Goal: Information Seeking & Learning: Learn about a topic

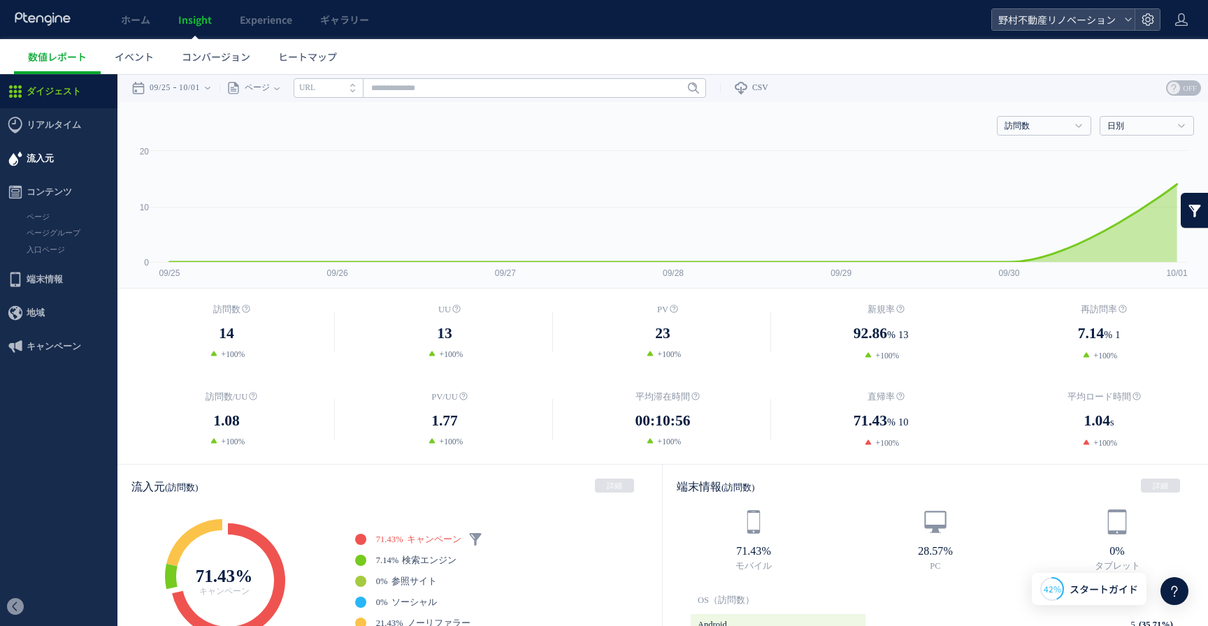
click at [54, 155] on span "流入元" at bounding box center [58, 159] width 117 height 34
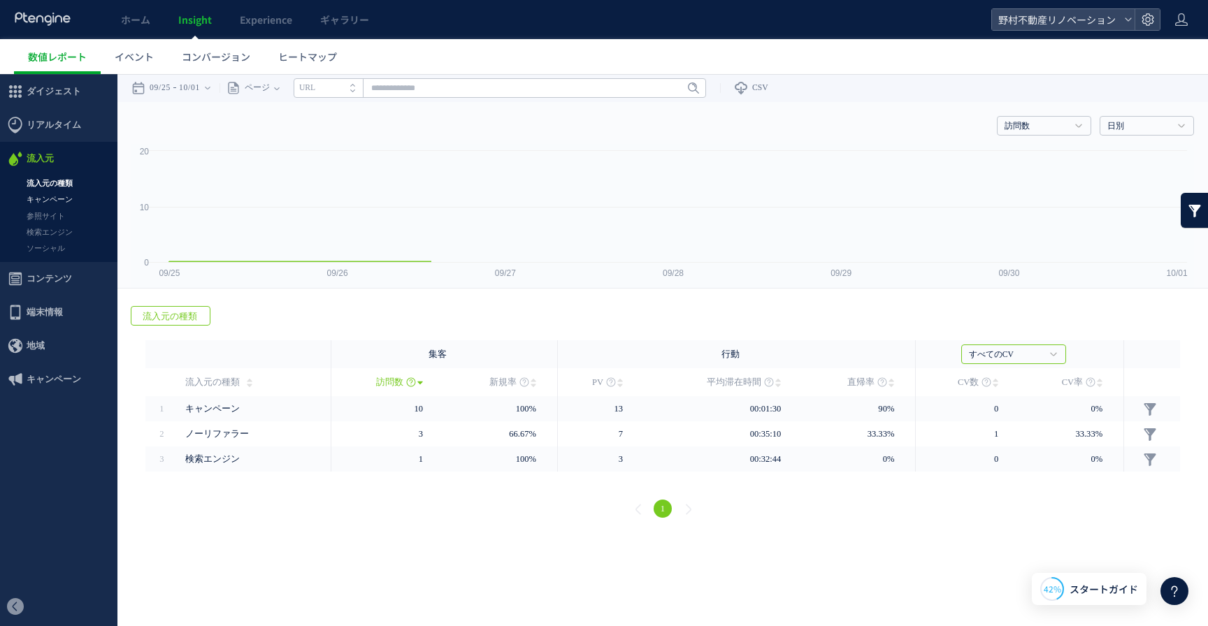
click at [64, 203] on link "キャンペーン" at bounding box center [58, 200] width 117 height 16
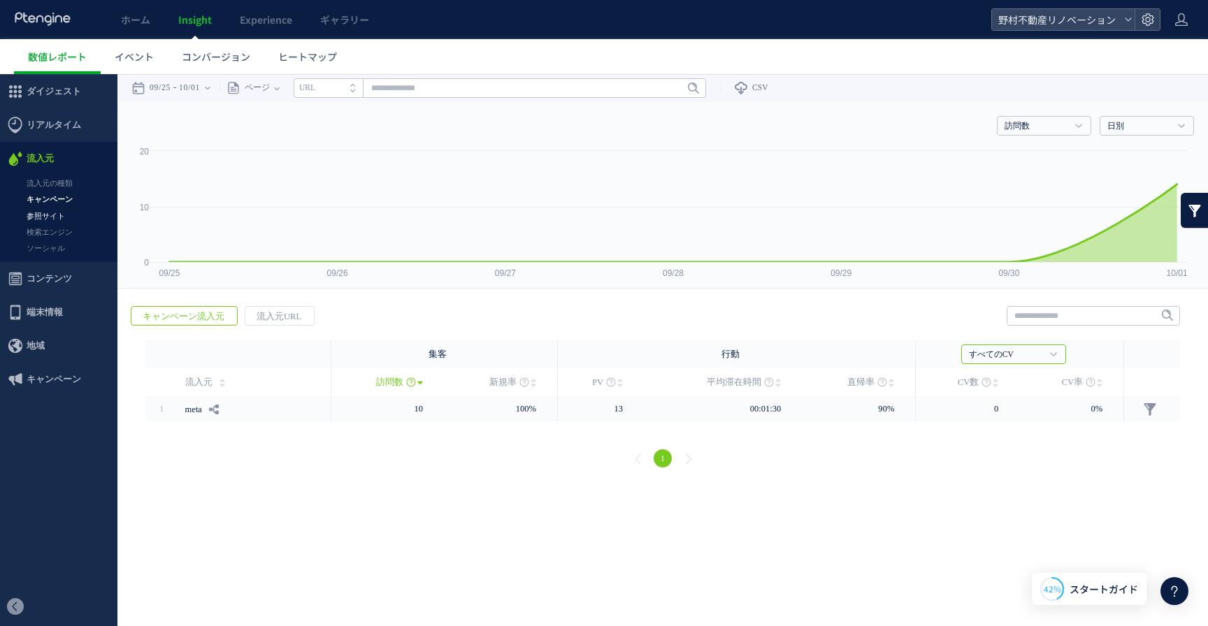
click at [54, 220] on link "参照サイト" at bounding box center [58, 216] width 117 height 16
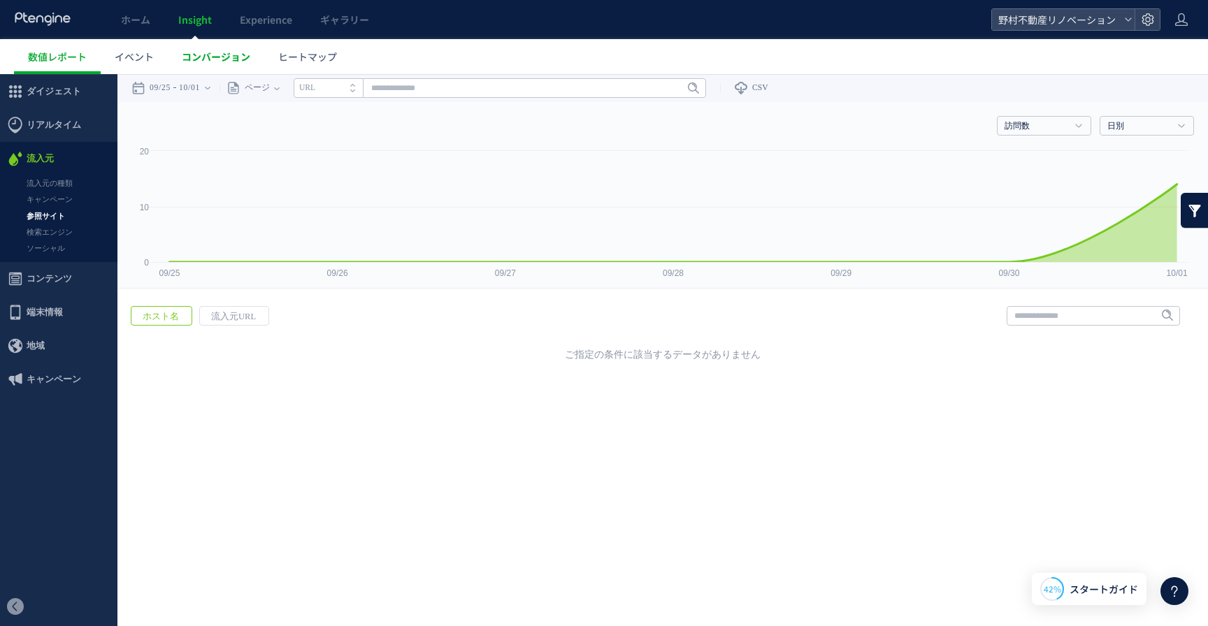
click at [201, 62] on span "コンバージョン" at bounding box center [216, 57] width 69 height 14
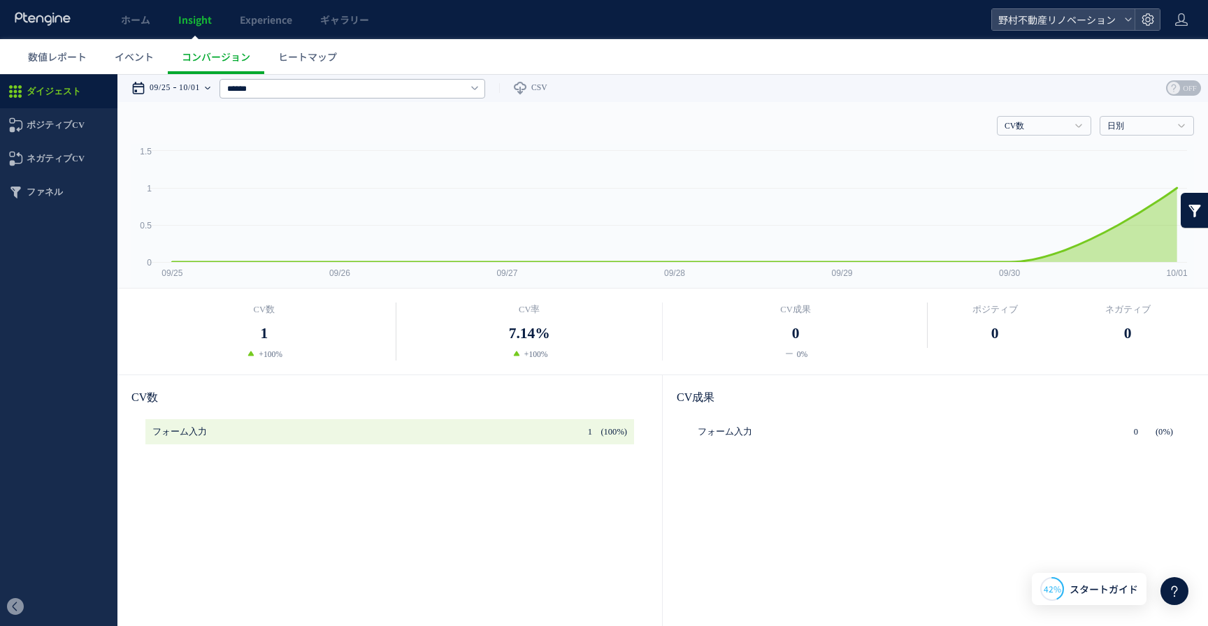
click at [200, 82] on time "10/01" at bounding box center [189, 88] width 21 height 28
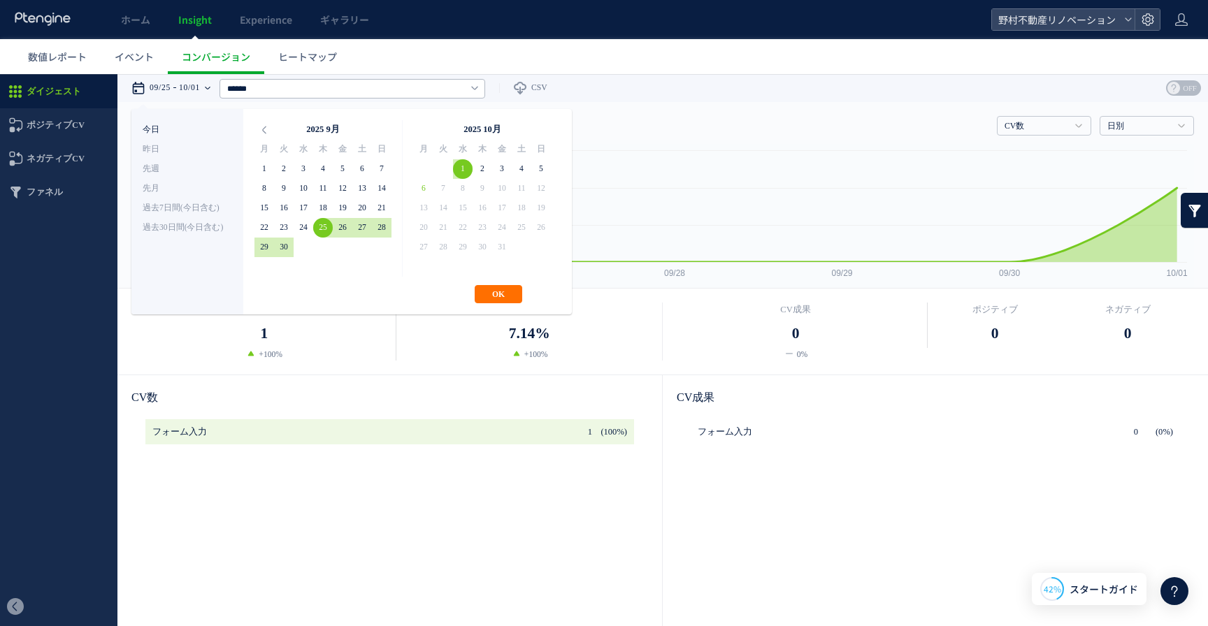
click at [161, 131] on li "今日" at bounding box center [187, 130] width 89 height 20
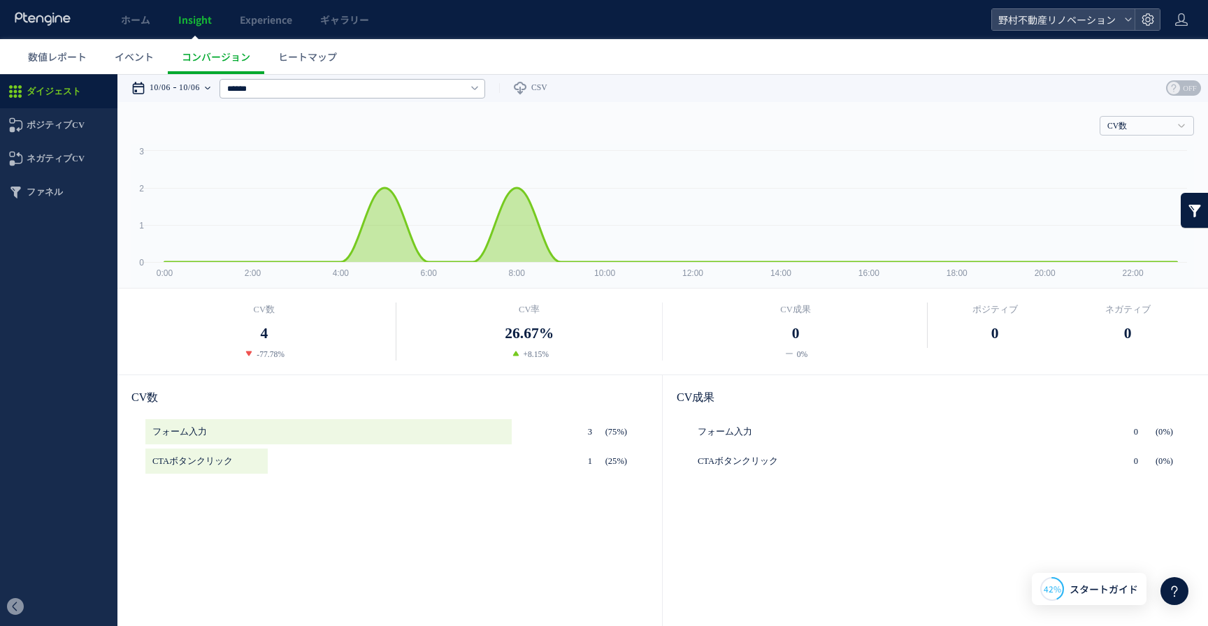
click at [189, 91] on time "10/06" at bounding box center [189, 88] width 21 height 28
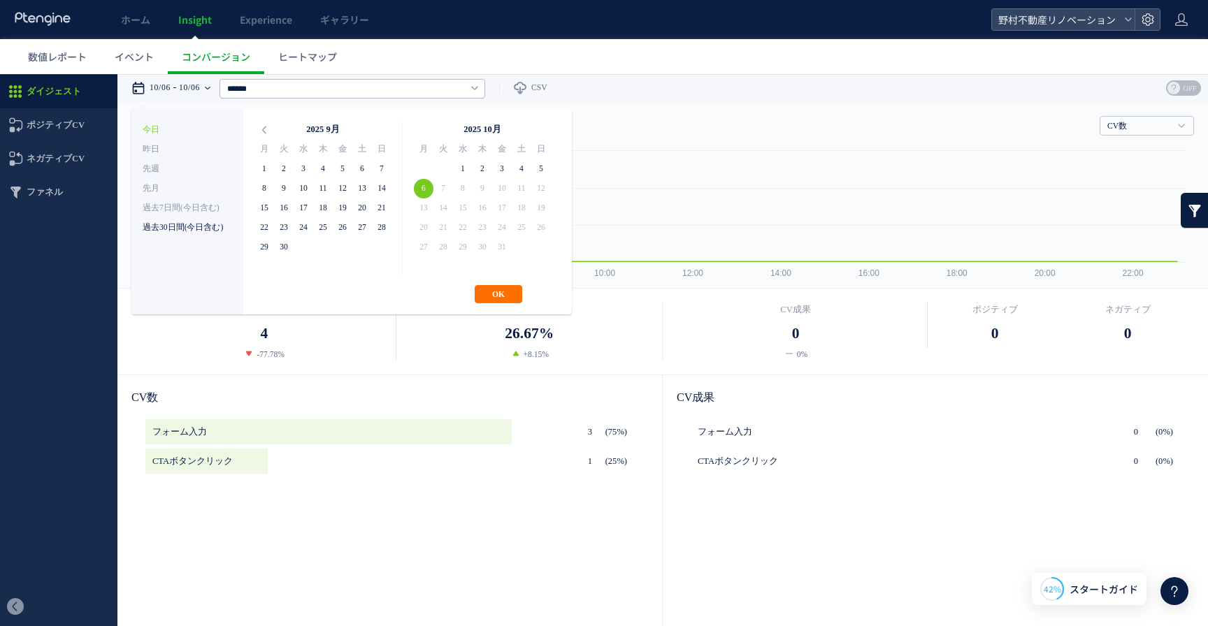
click at [189, 227] on li "過去30日間(今日含む)" at bounding box center [187, 228] width 89 height 20
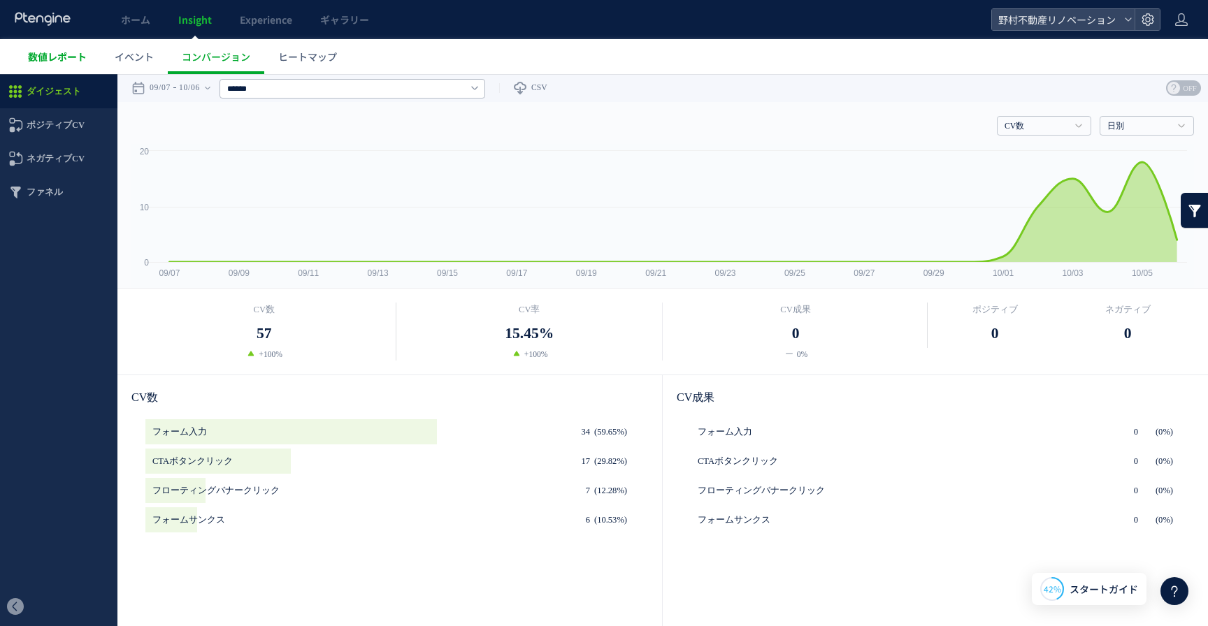
click at [66, 55] on span "数値レポート" at bounding box center [57, 57] width 59 height 14
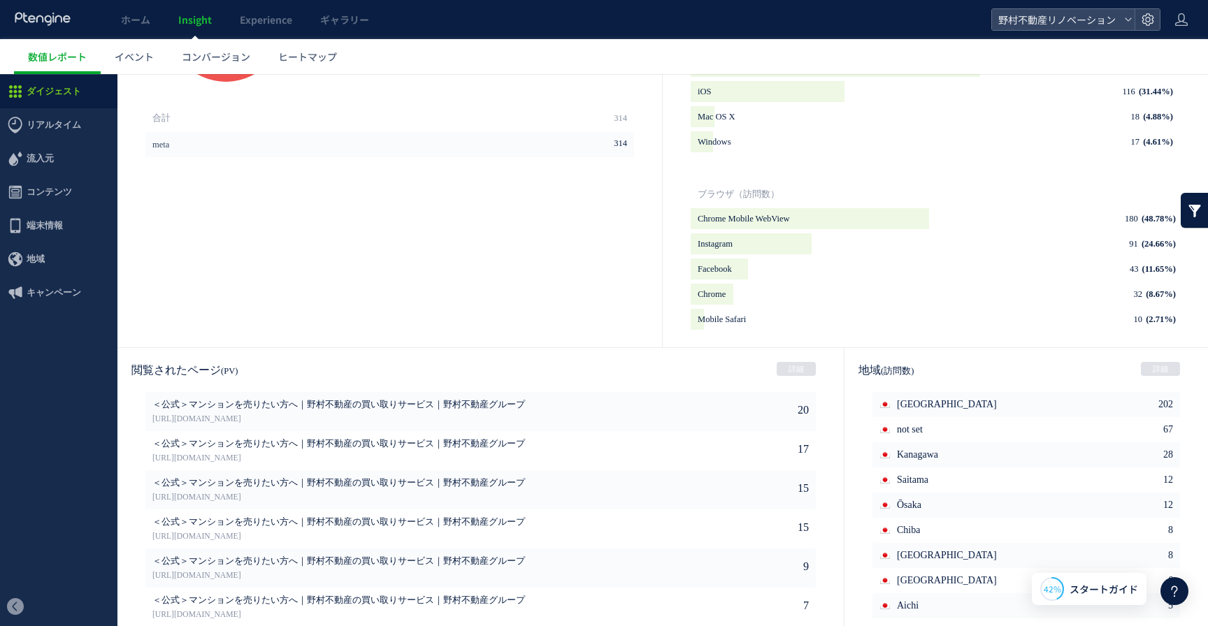
scroll to position [559, 0]
click at [294, 59] on span "ヒートマップ" at bounding box center [307, 57] width 59 height 14
